Goal: Find specific page/section: Find specific page/section

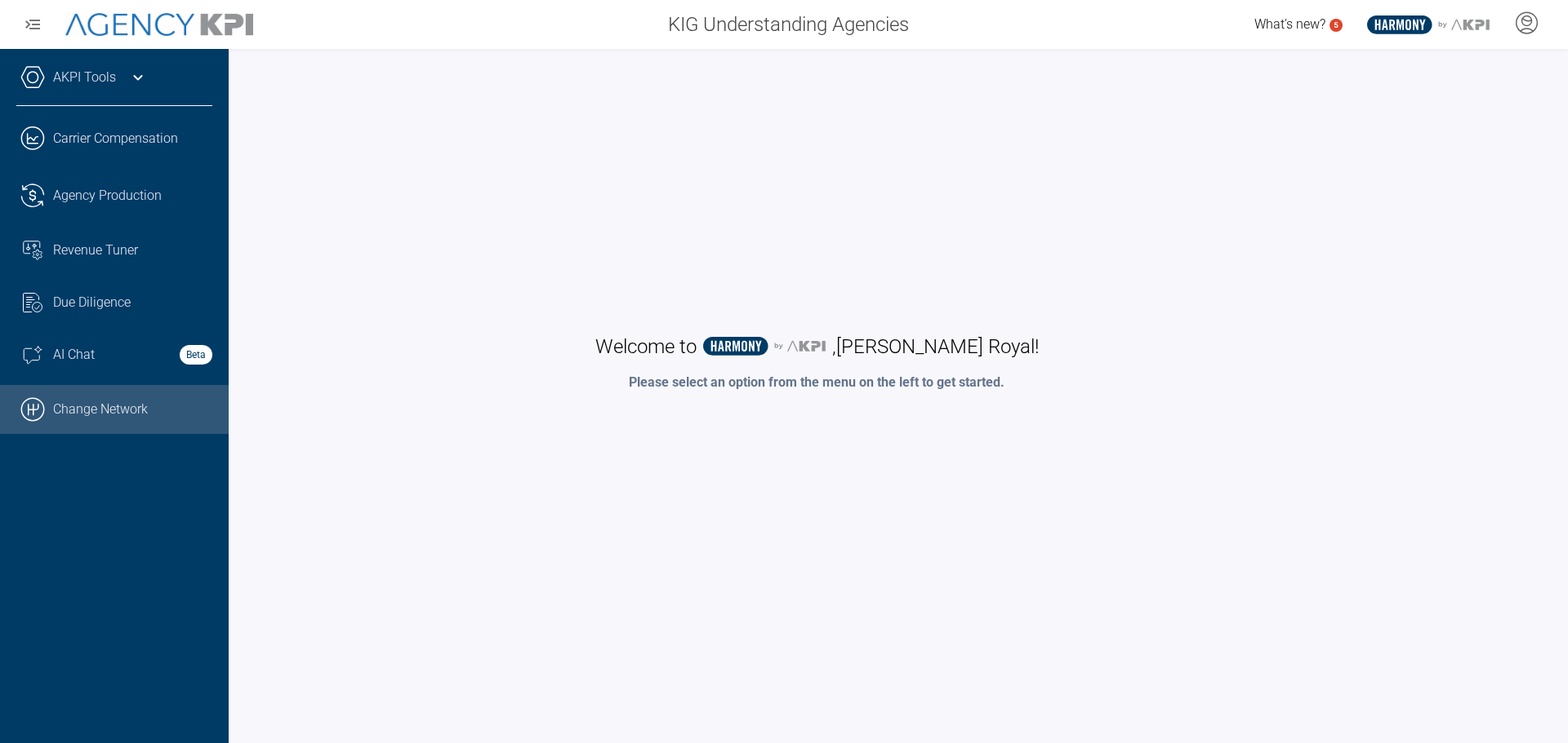
click at [32, 413] on icon ".cls-1{fill:none;stroke:#000;stroke-linecap:round;stroke-linejoin:round;stroke-…" at bounding box center [32, 410] width 25 height 25
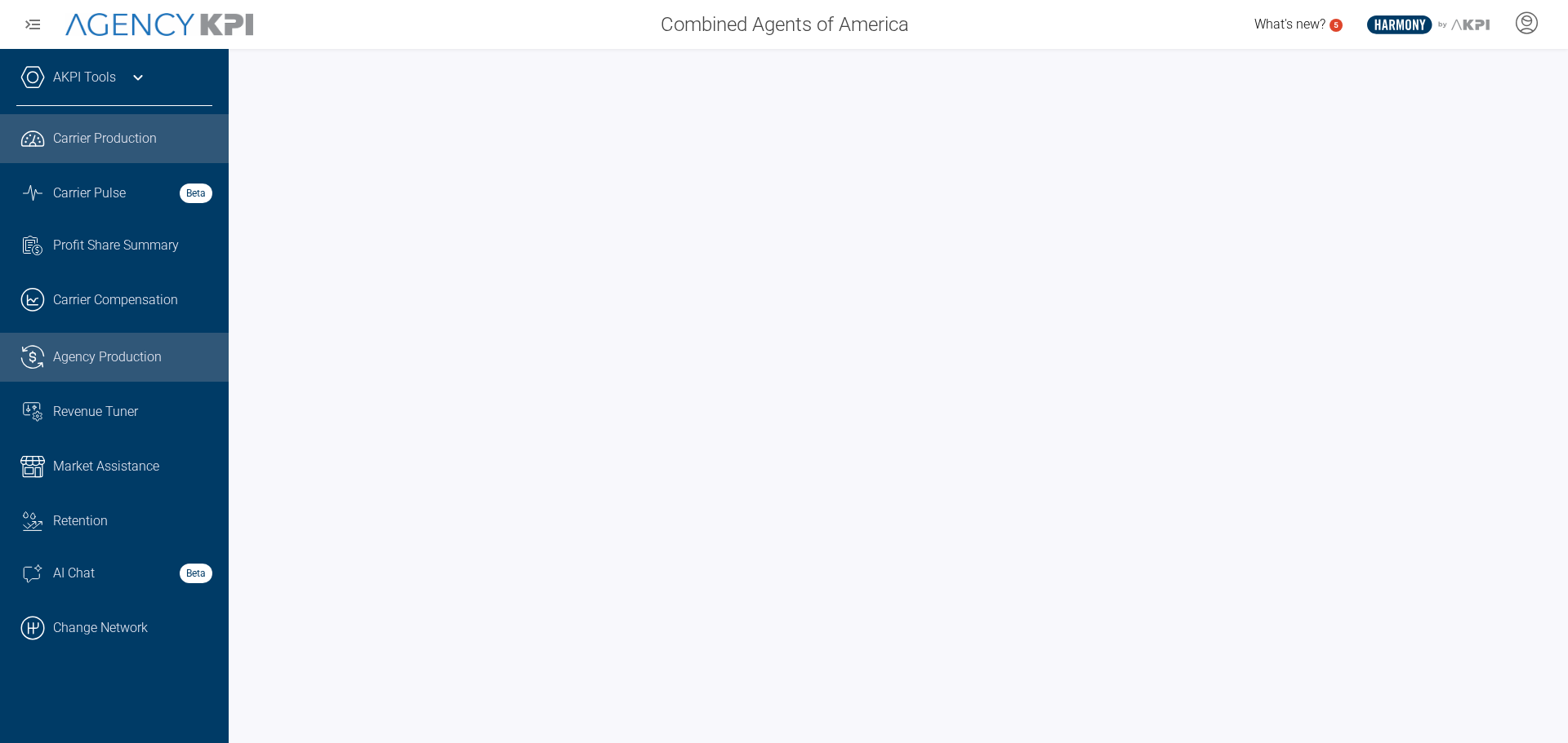
click at [65, 355] on span "Agency Production" at bounding box center [108, 357] width 109 height 19
click at [92, 352] on span "Agency Production" at bounding box center [108, 357] width 109 height 19
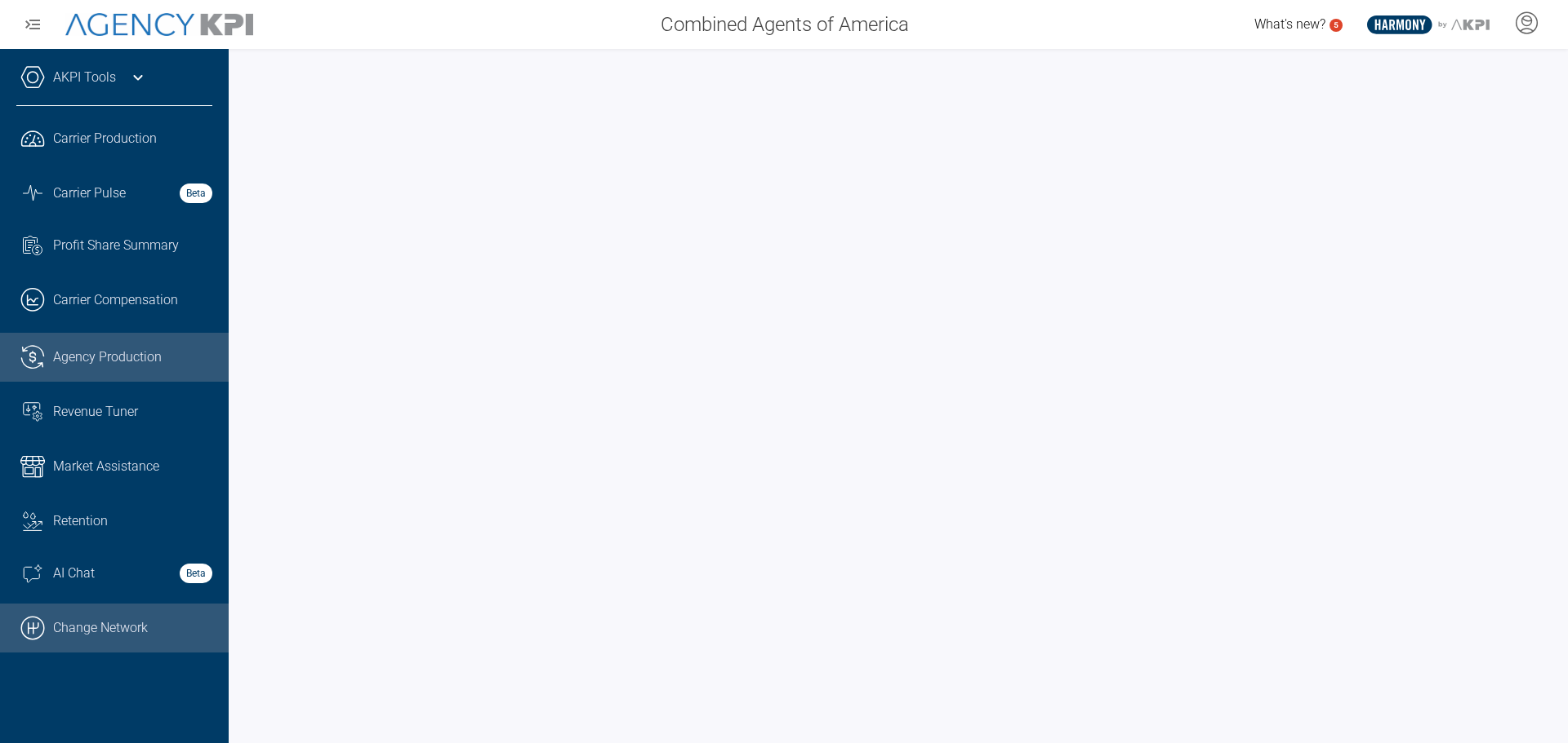
click at [103, 625] on link ".cls-1{fill:none;stroke:#000;stroke-linecap:round;stroke-linejoin:round;stroke-…" at bounding box center [114, 628] width 228 height 49
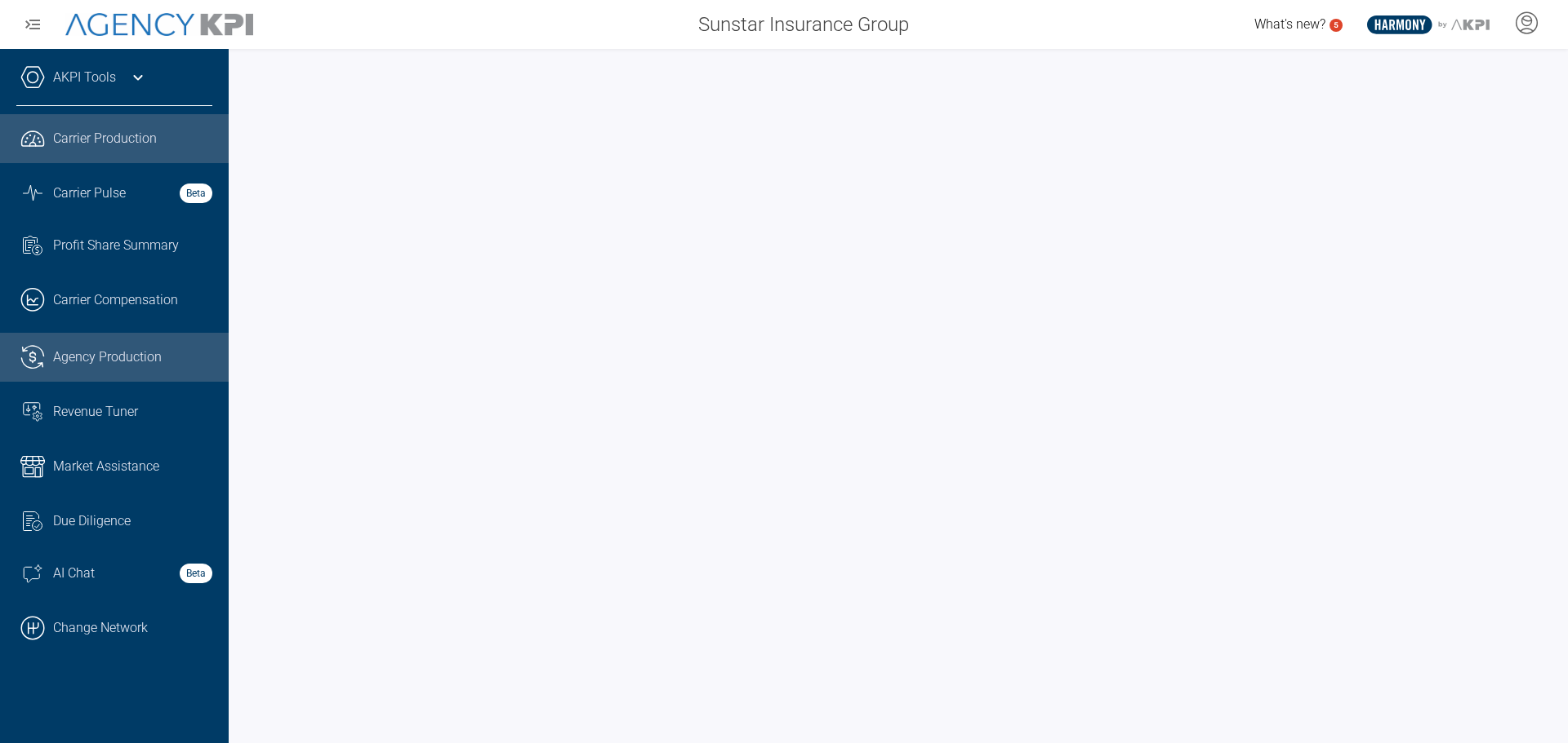
click at [111, 363] on span "Agency Production" at bounding box center [108, 357] width 109 height 19
